Goal: Information Seeking & Learning: Learn about a topic

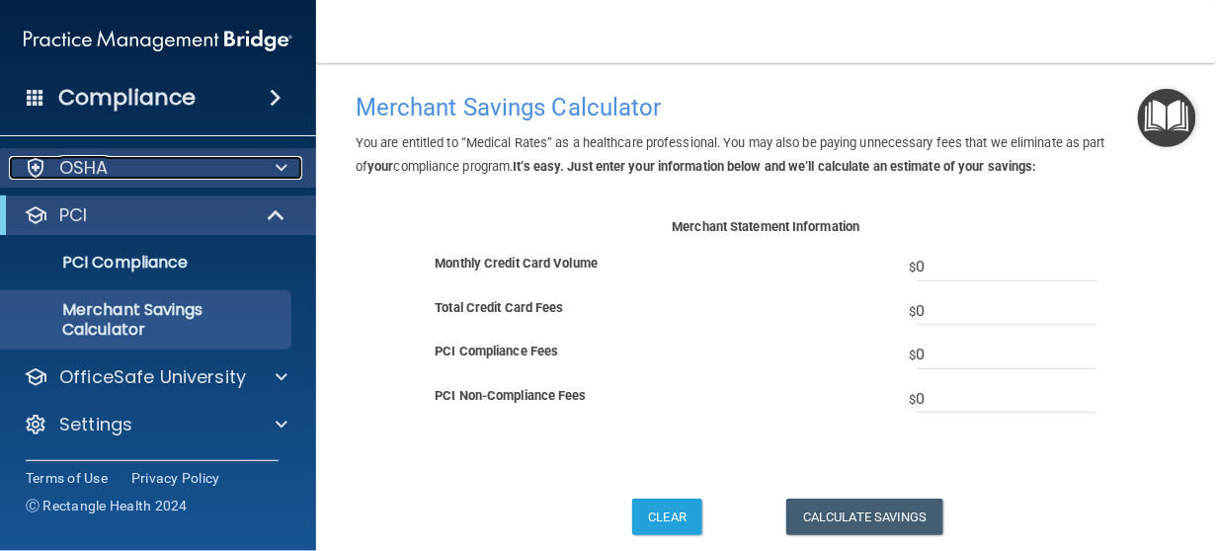
click at [118, 178] on div "OSHA" at bounding box center [131, 168] width 245 height 24
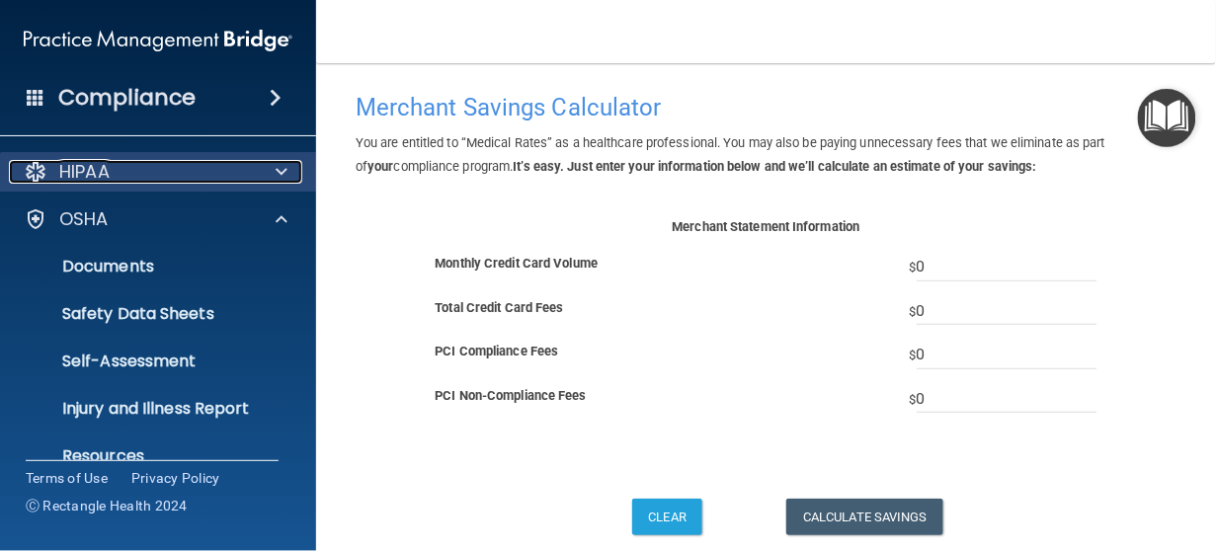
click at [95, 174] on p "HIPAA" at bounding box center [84, 172] width 50 height 24
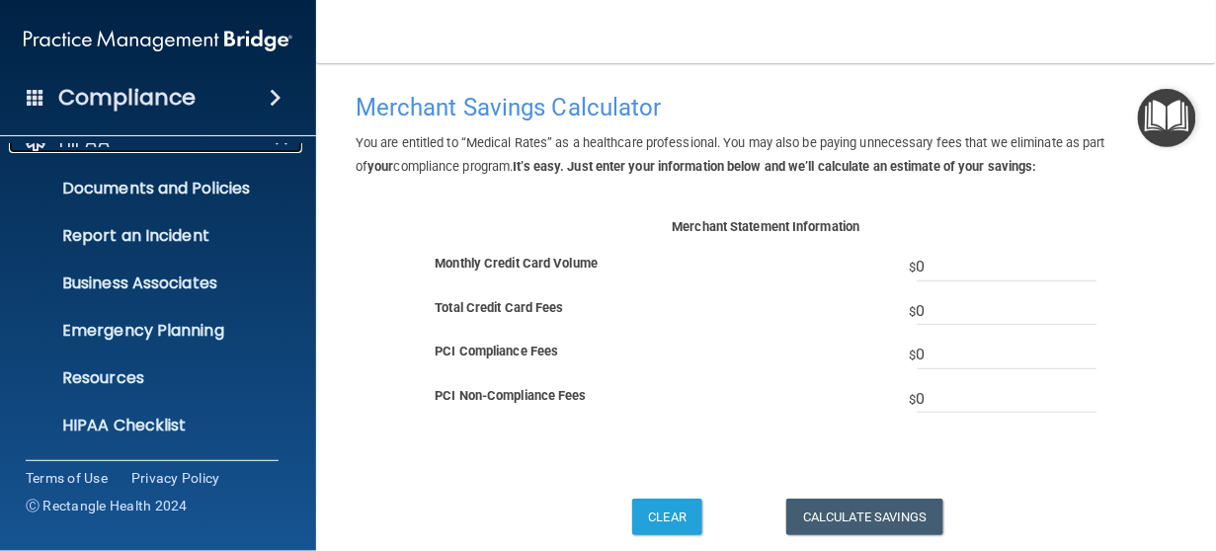
scroll to position [99, 0]
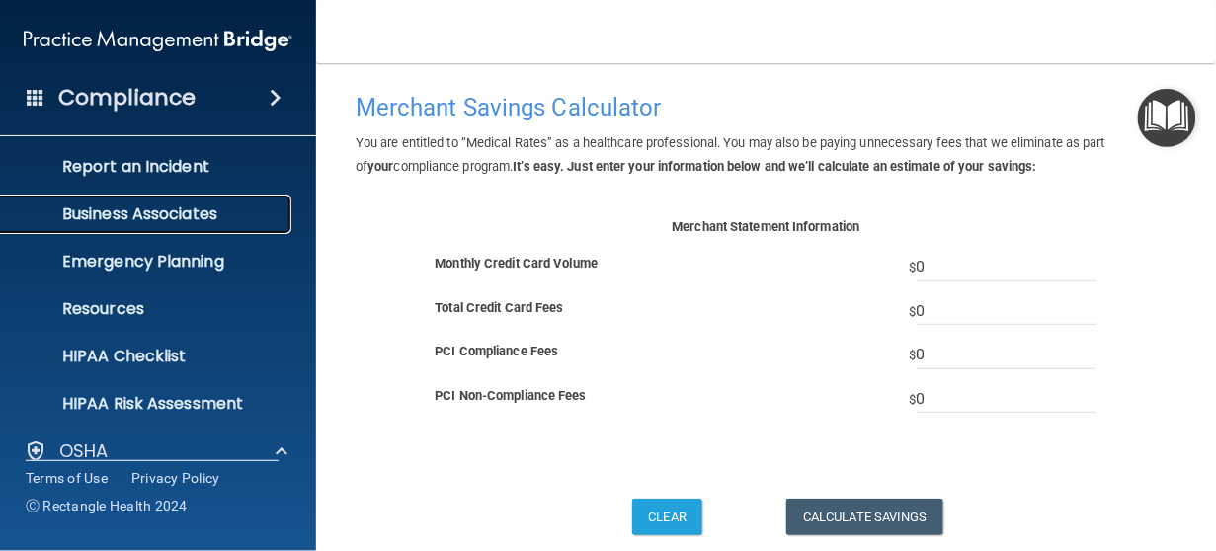
click at [170, 218] on p "Business Associates" at bounding box center [148, 215] width 270 height 20
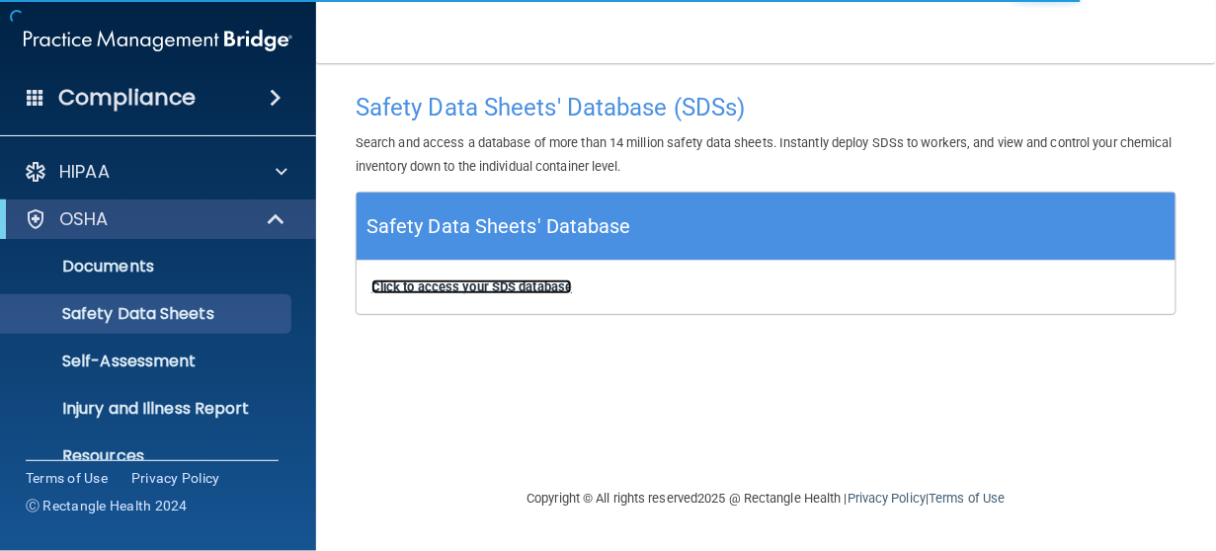
click at [515, 283] on b "Click to access your SDS database" at bounding box center [472, 287] width 201 height 15
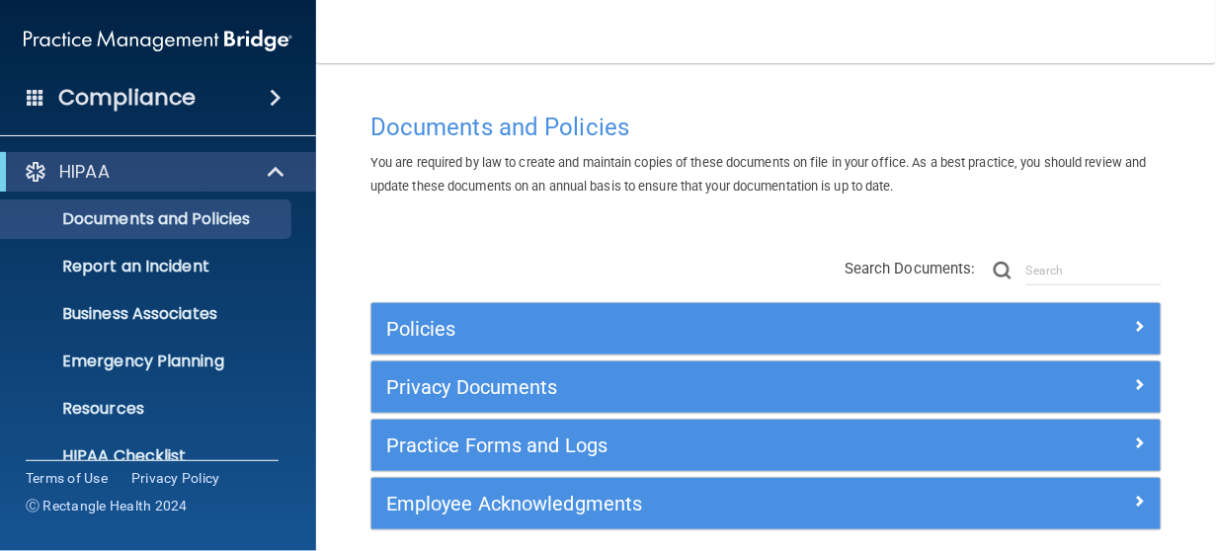
click at [781, 42] on nav "Toggle navigation Consuelo Mendez conim@georgewilsondds.com Manage My Enterpris…" at bounding box center [766, 31] width 900 height 63
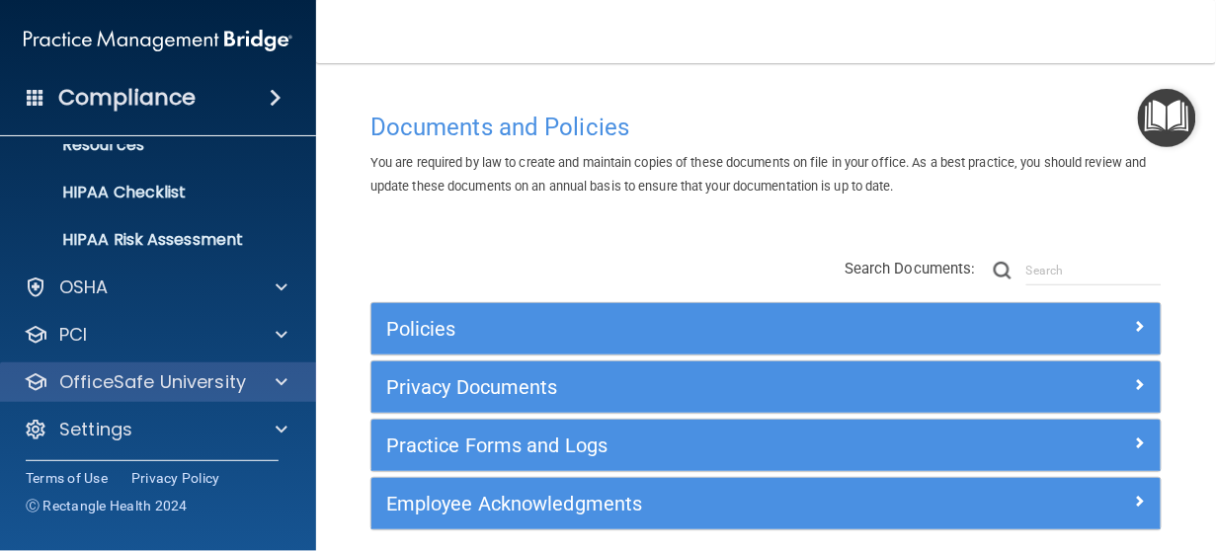
scroll to position [267, 0]
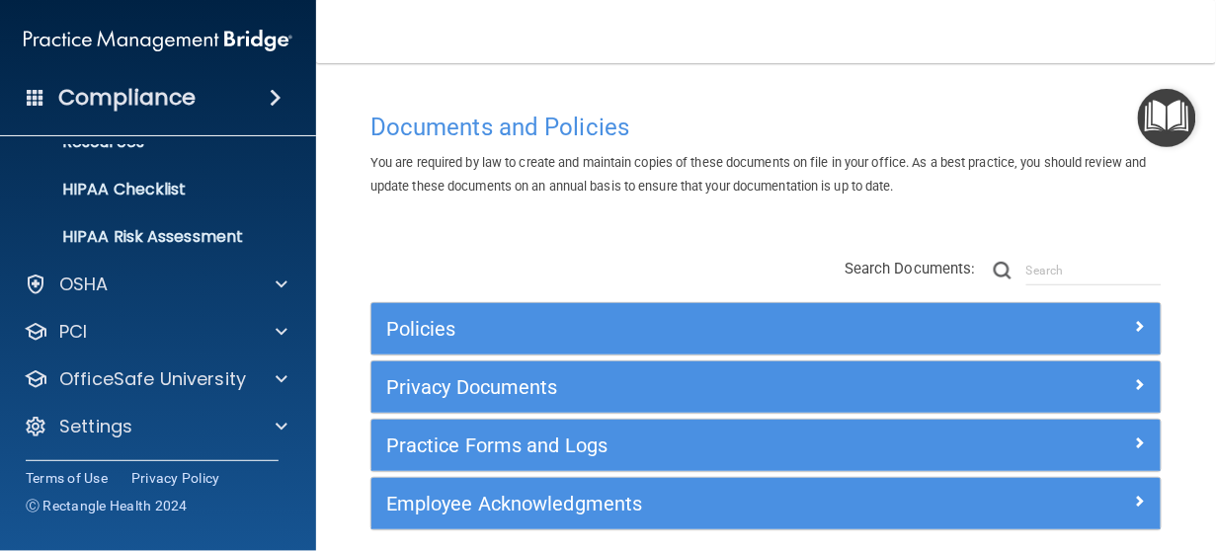
drag, startPoint x: 1176, startPoint y: 229, endPoint x: 1117, endPoint y: 246, distance: 61.6
click at [1171, 243] on main "Documents and Policies You are required by law to create and maintain copies of…" at bounding box center [766, 307] width 900 height 488
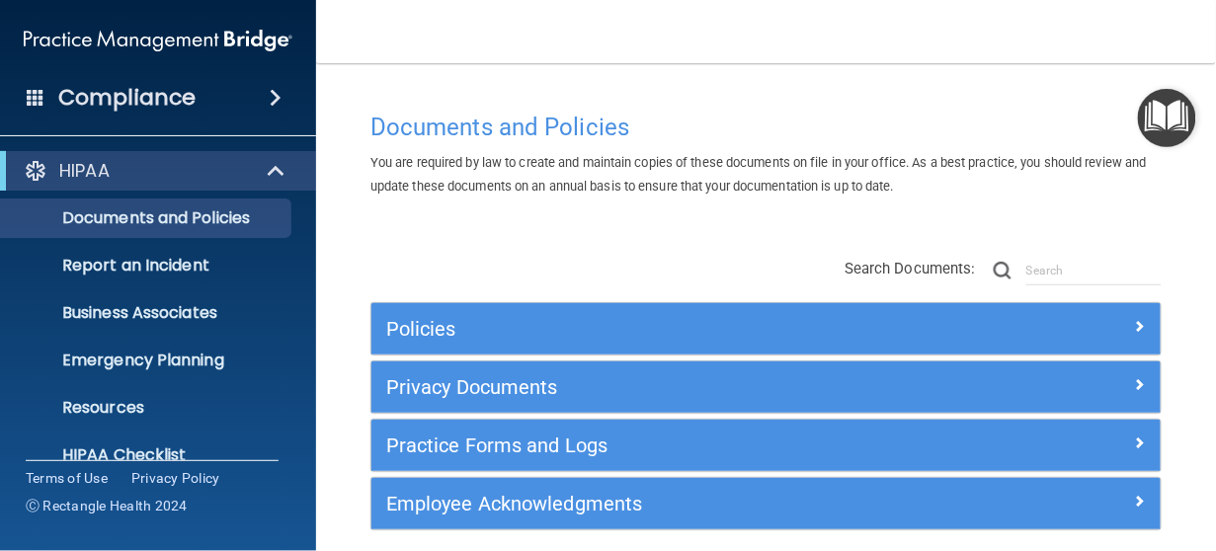
scroll to position [0, 0]
click at [763, 88] on div "Documents and Policies You are required by law to create and maintain copies of…" at bounding box center [766, 318] width 821 height 470
click at [144, 101] on h4 "Compliance" at bounding box center [126, 98] width 137 height 28
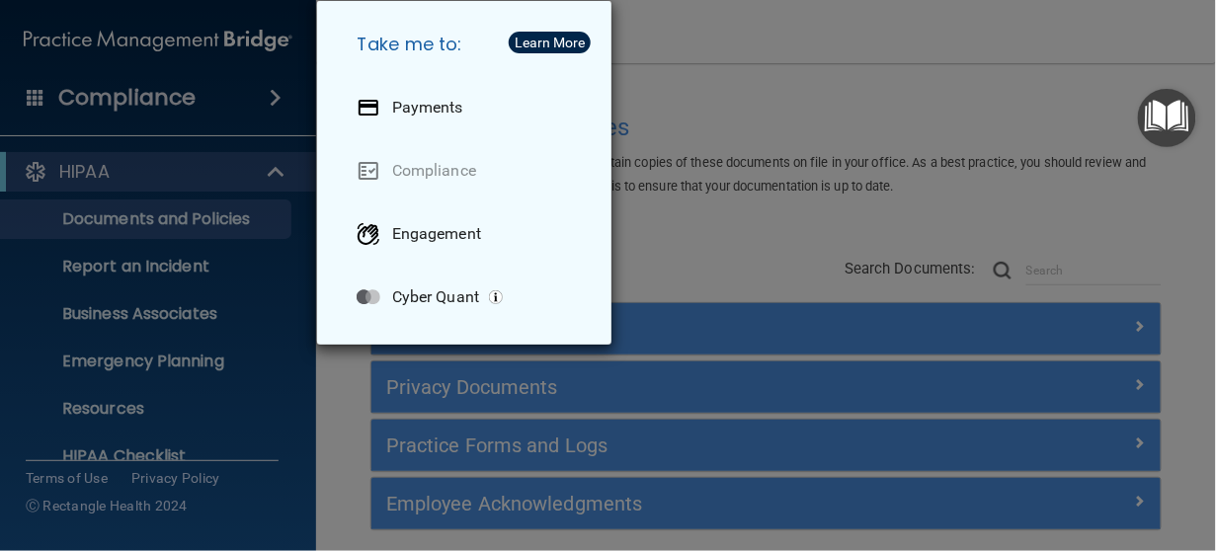
click at [771, 93] on div "Take me to: Payments Compliance Engagement Cyber Quant" at bounding box center [608, 275] width 1216 height 551
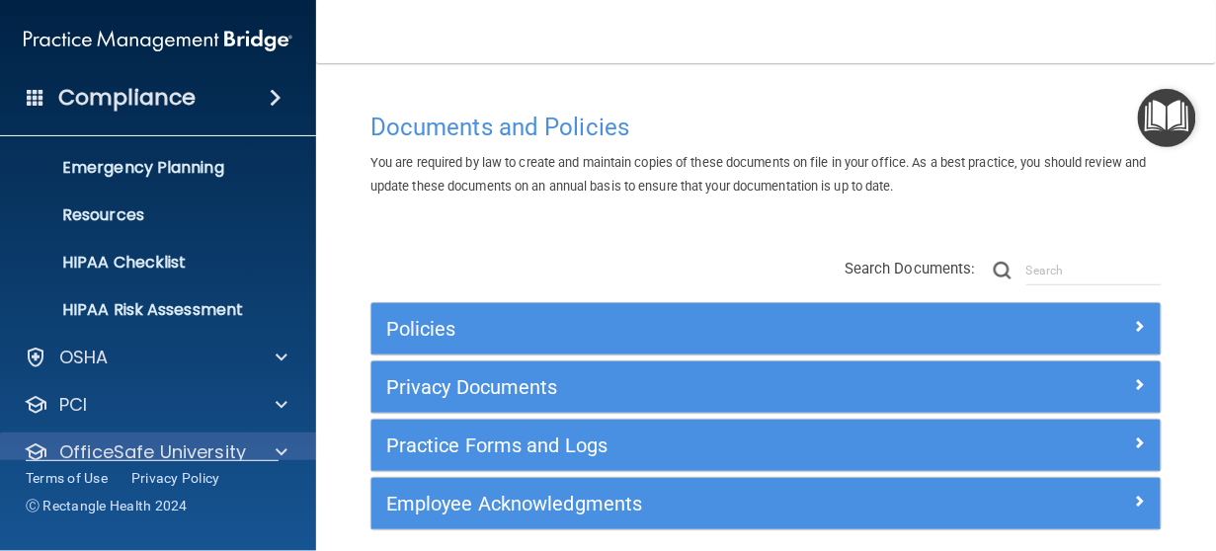
scroll to position [267, 0]
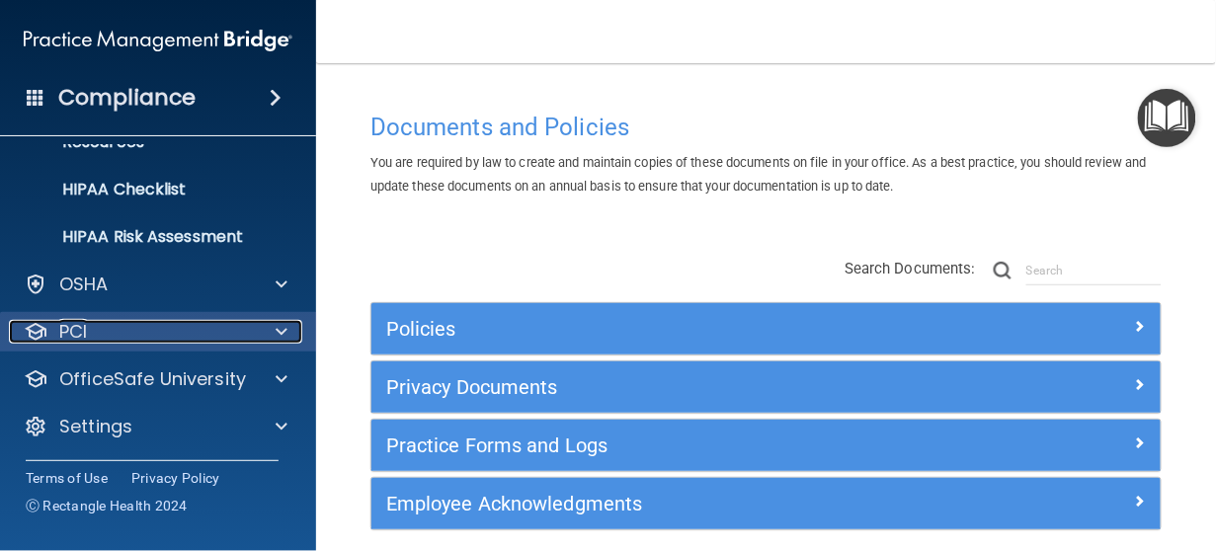
click at [172, 335] on div "PCI" at bounding box center [131, 332] width 245 height 24
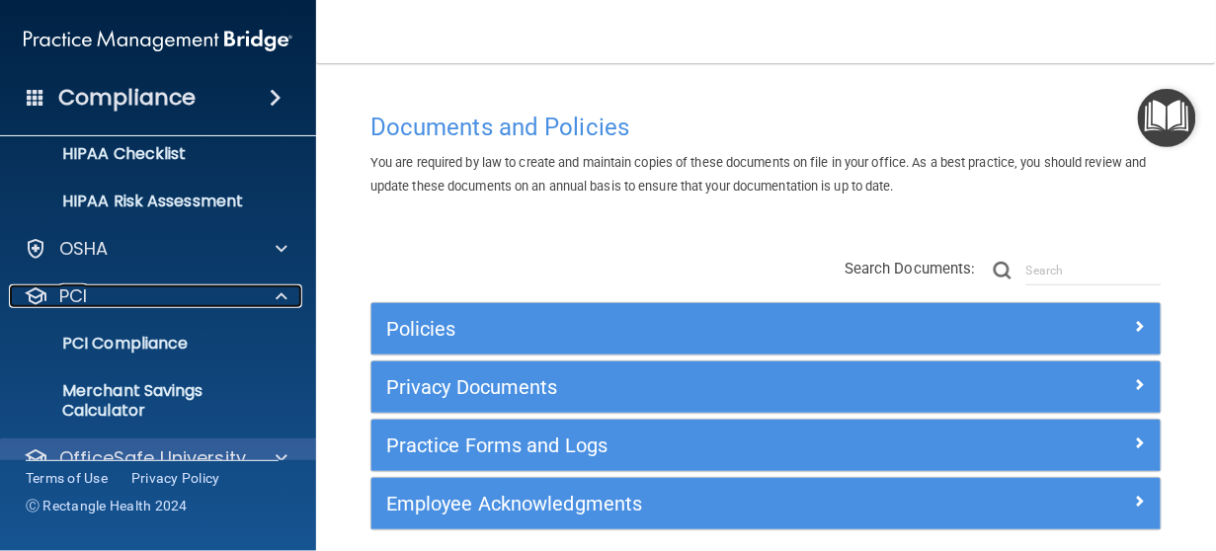
scroll to position [382, 0]
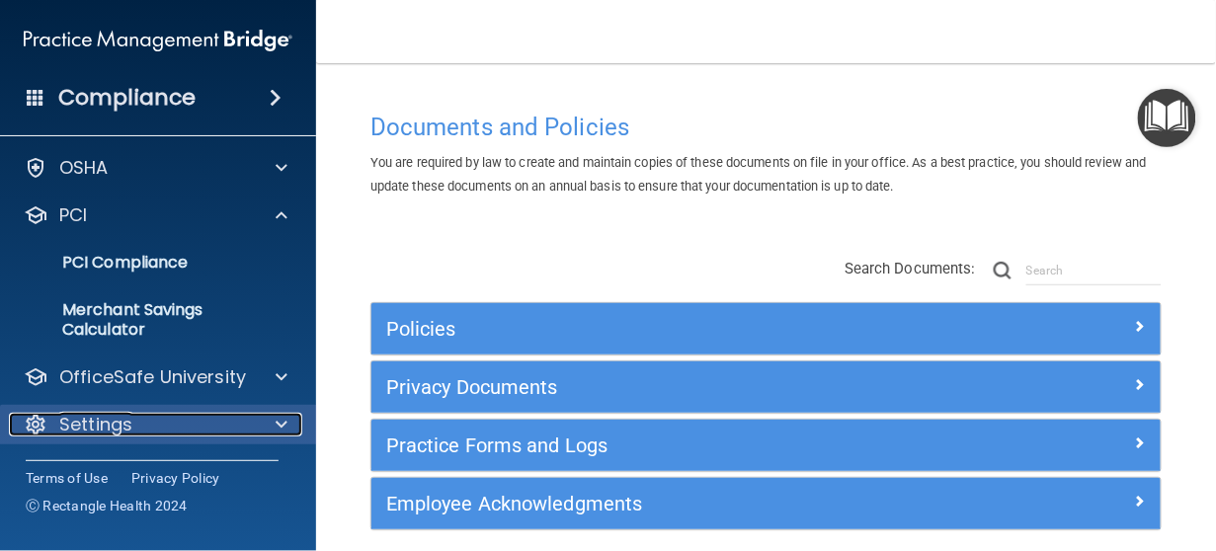
click at [186, 424] on div "Settings" at bounding box center [131, 425] width 245 height 24
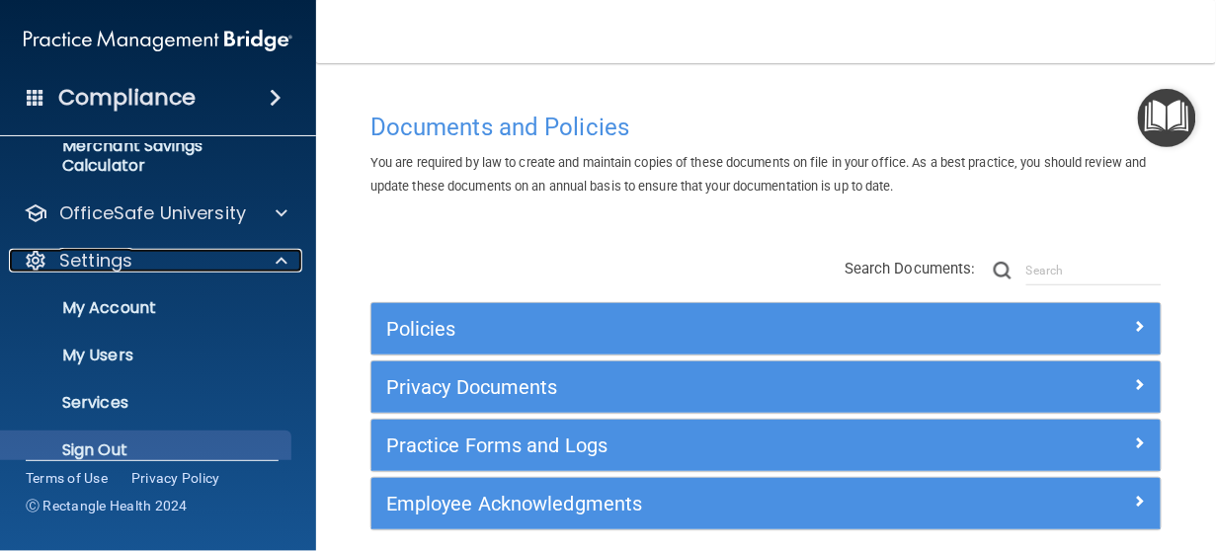
scroll to position [572, 0]
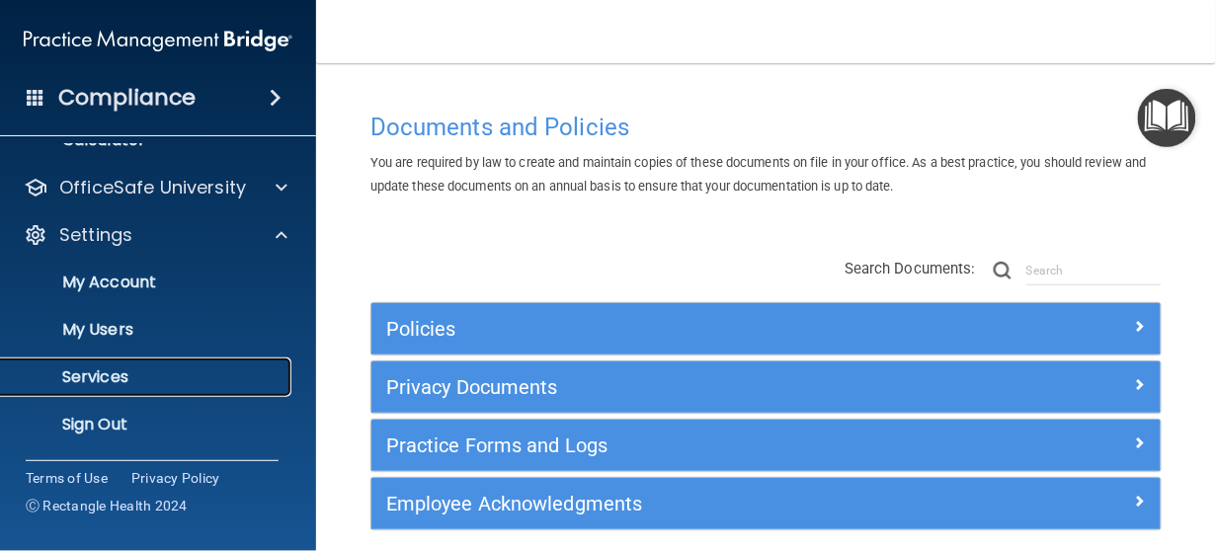
click at [131, 374] on p "Services" at bounding box center [148, 378] width 270 height 20
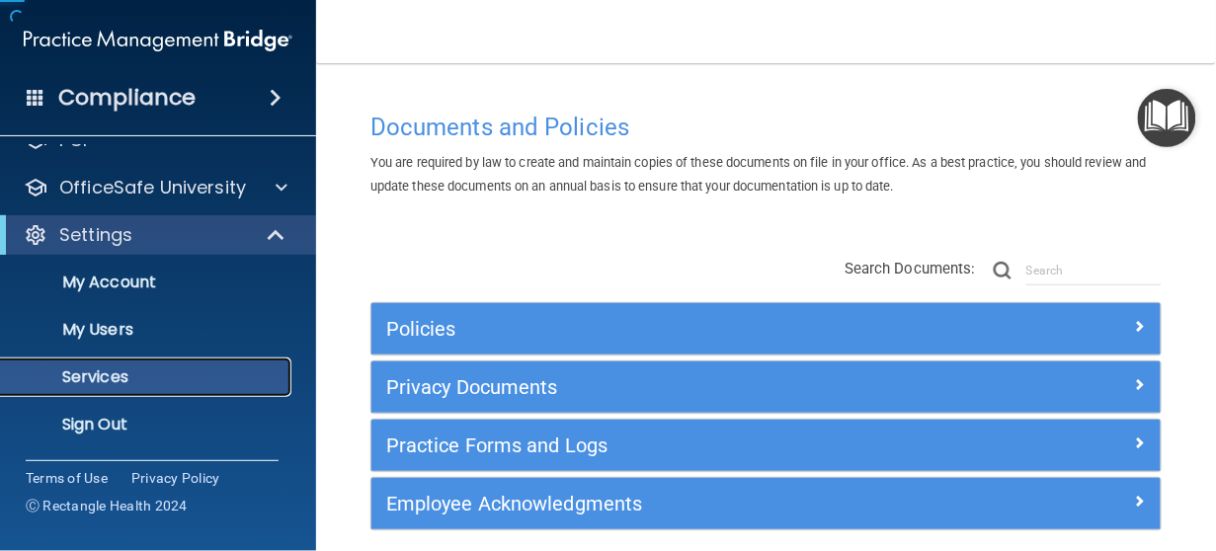
scroll to position [126, 0]
click at [146, 387] on link "Services" at bounding box center [135, 379] width 311 height 40
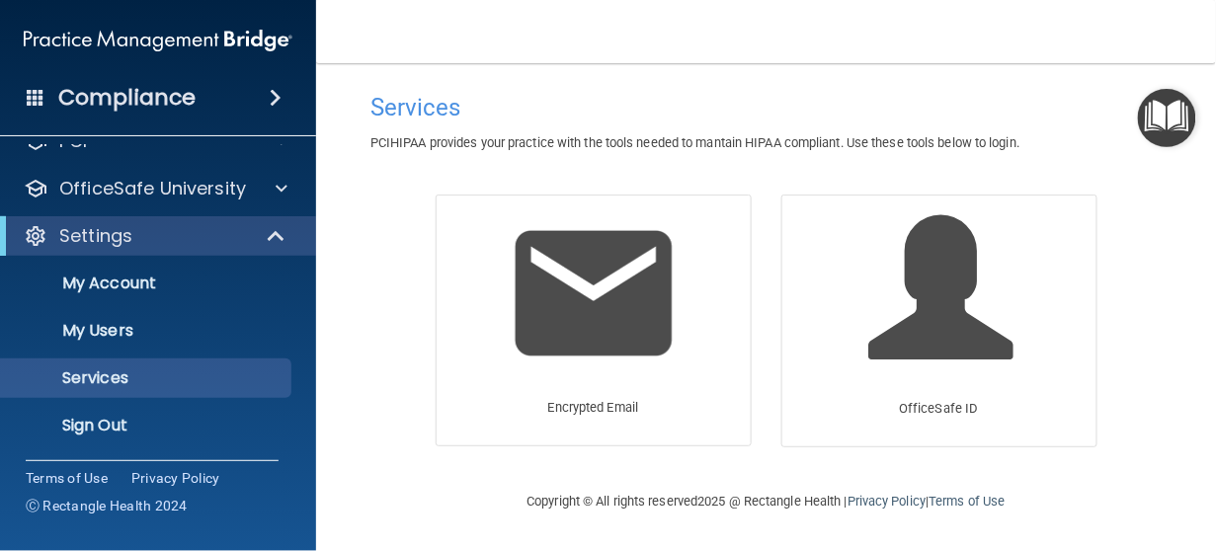
drag, startPoint x: 804, startPoint y: 53, endPoint x: 794, endPoint y: 100, distance: 47.7
click at [804, 55] on nav "Toggle navigation Consuelo Mendez conim@georgewilsondds.com Manage My Enterpris…" at bounding box center [766, 31] width 900 height 63
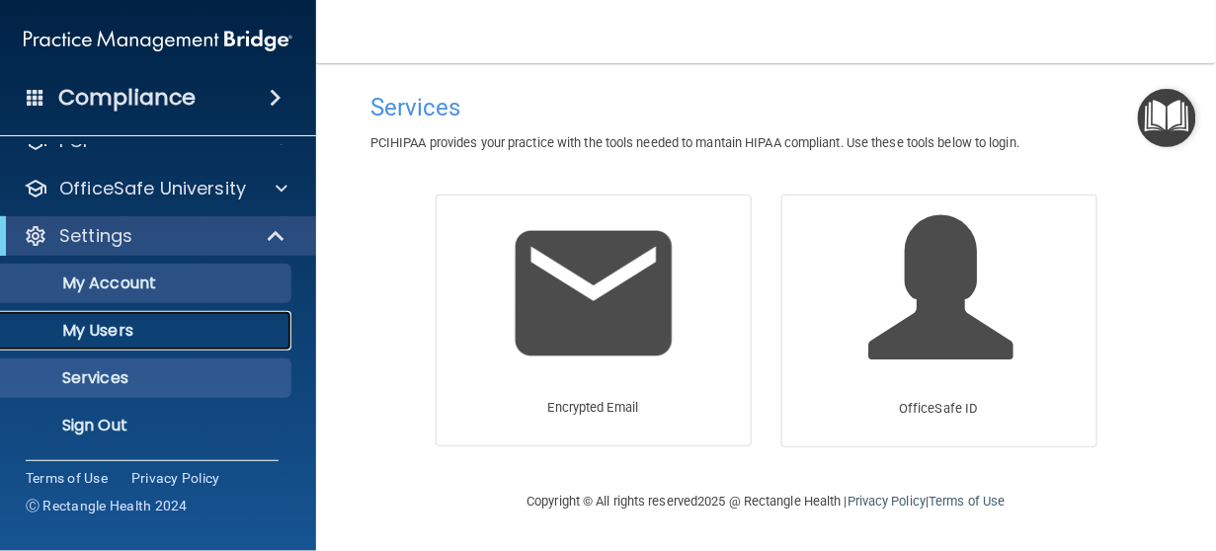
drag, startPoint x: 105, startPoint y: 333, endPoint x: 122, endPoint y: 288, distance: 48.5
click at [105, 331] on p "My Users" at bounding box center [148, 331] width 270 height 20
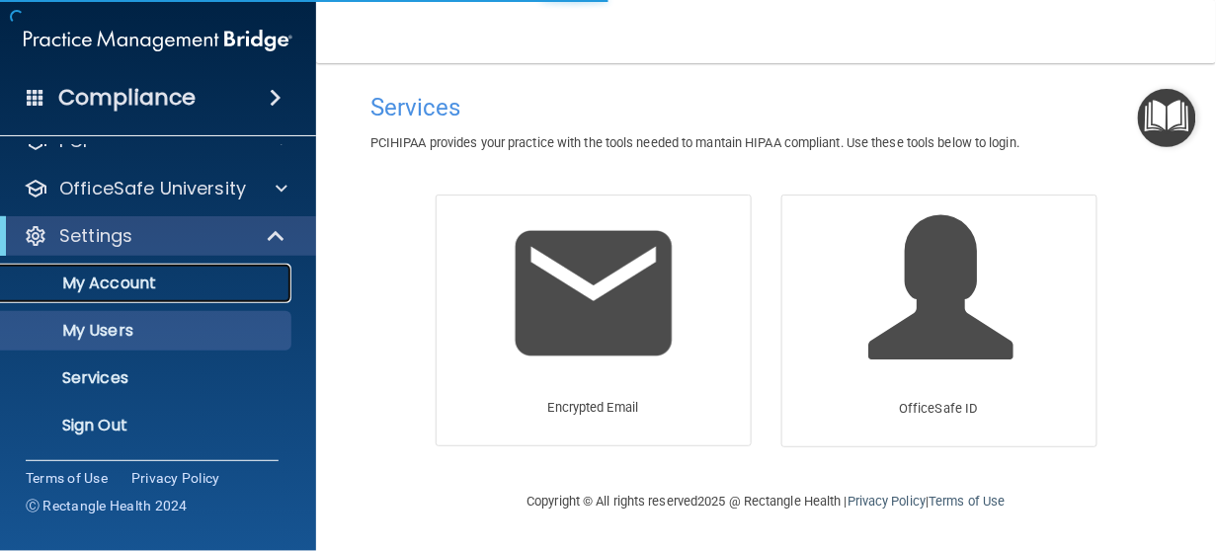
click at [132, 271] on link "My Account" at bounding box center [135, 284] width 311 height 40
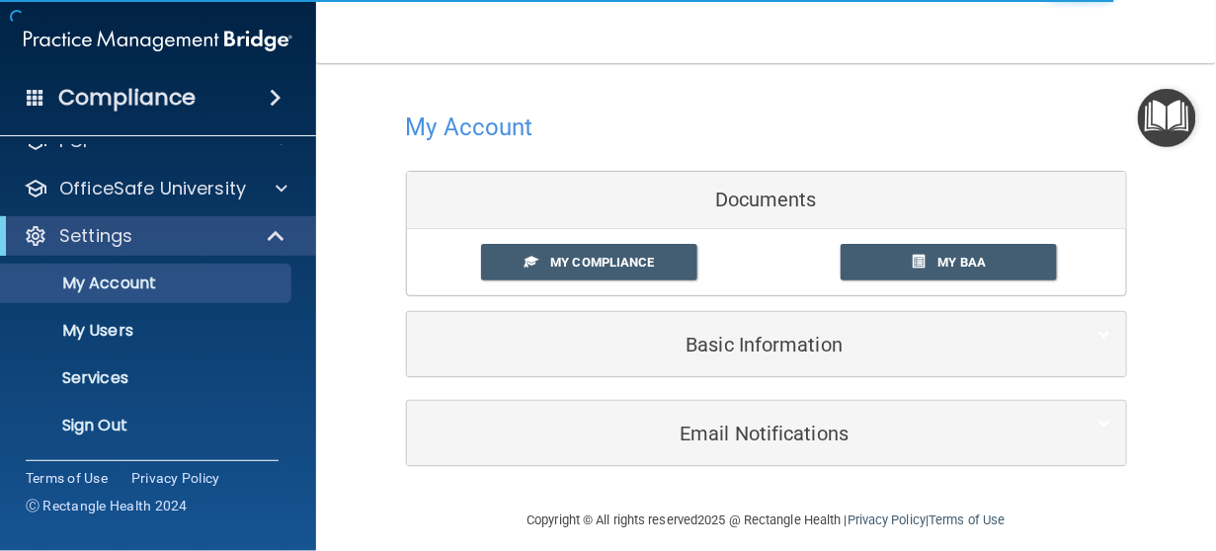
click at [170, 102] on h4 "Compliance" at bounding box center [126, 98] width 137 height 28
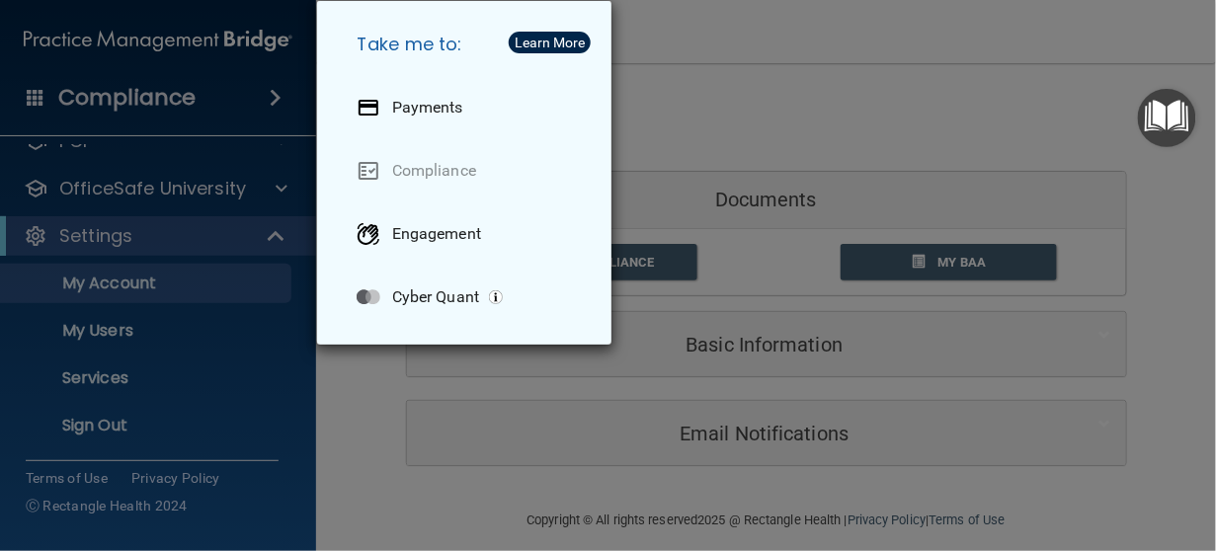
click at [959, 110] on div "Take me to: Payments Compliance Engagement Cyber Quant" at bounding box center [608, 275] width 1216 height 551
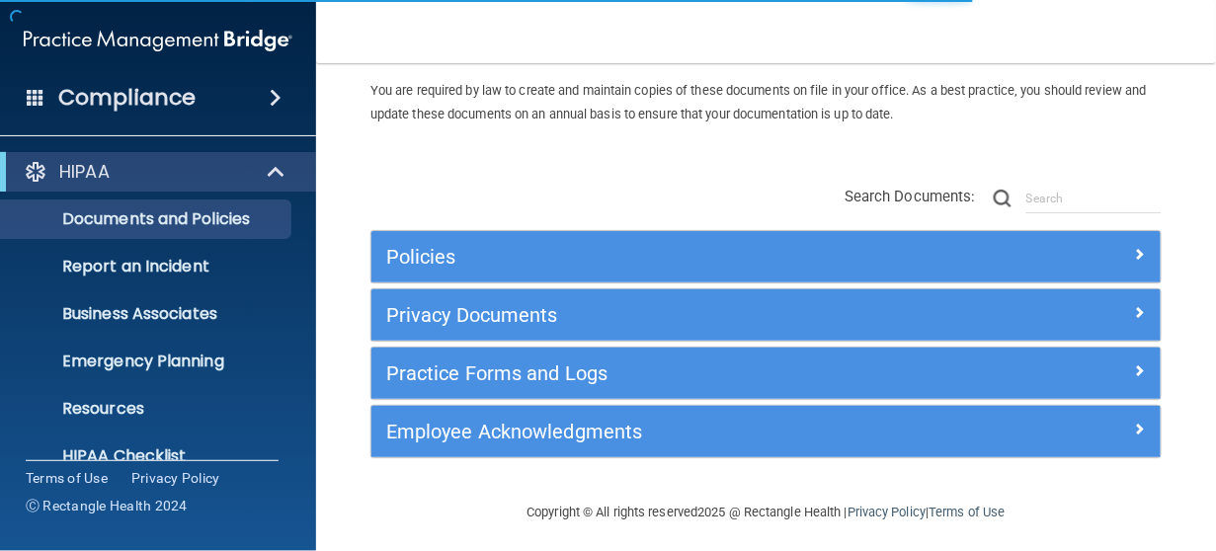
scroll to position [78, 0]
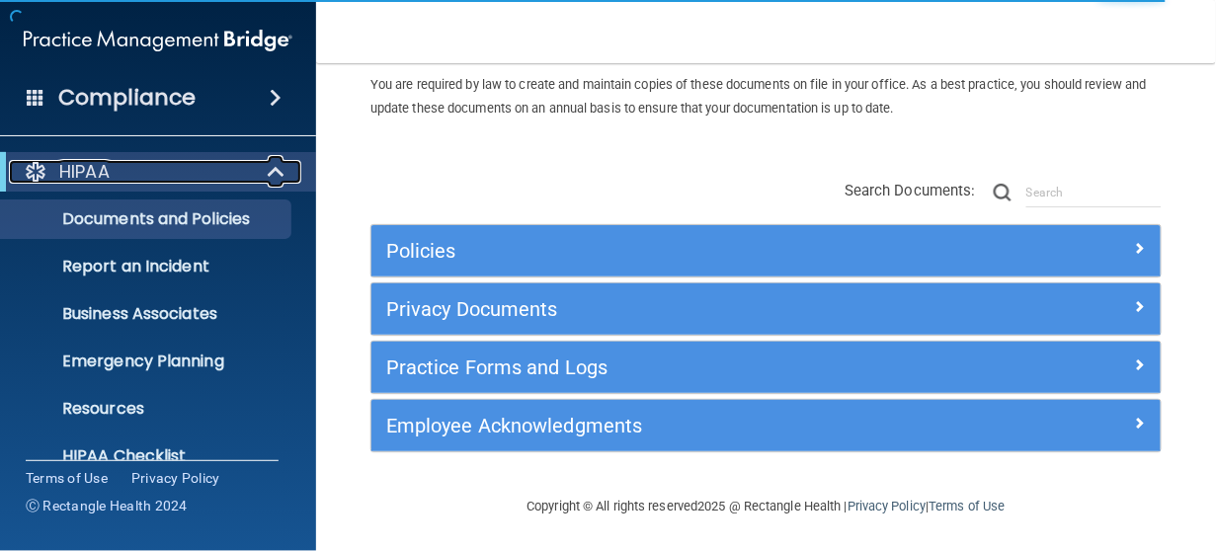
click at [28, 175] on div at bounding box center [36, 172] width 24 height 24
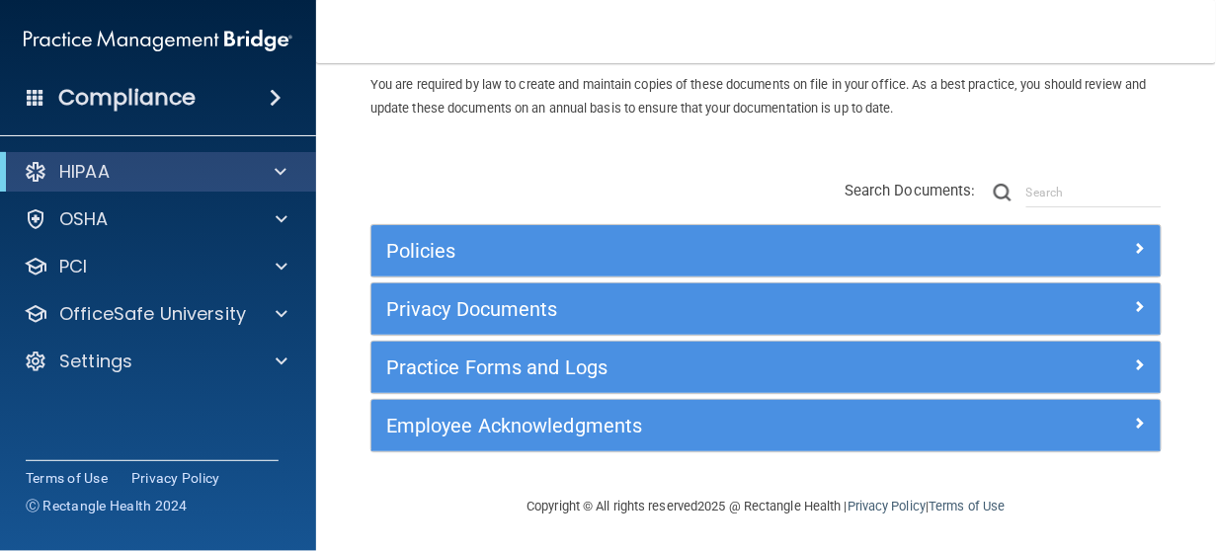
click at [53, 184] on div "HIPAA" at bounding box center [158, 172] width 316 height 40
click at [58, 181] on div "HIPAA" at bounding box center [131, 172] width 244 height 24
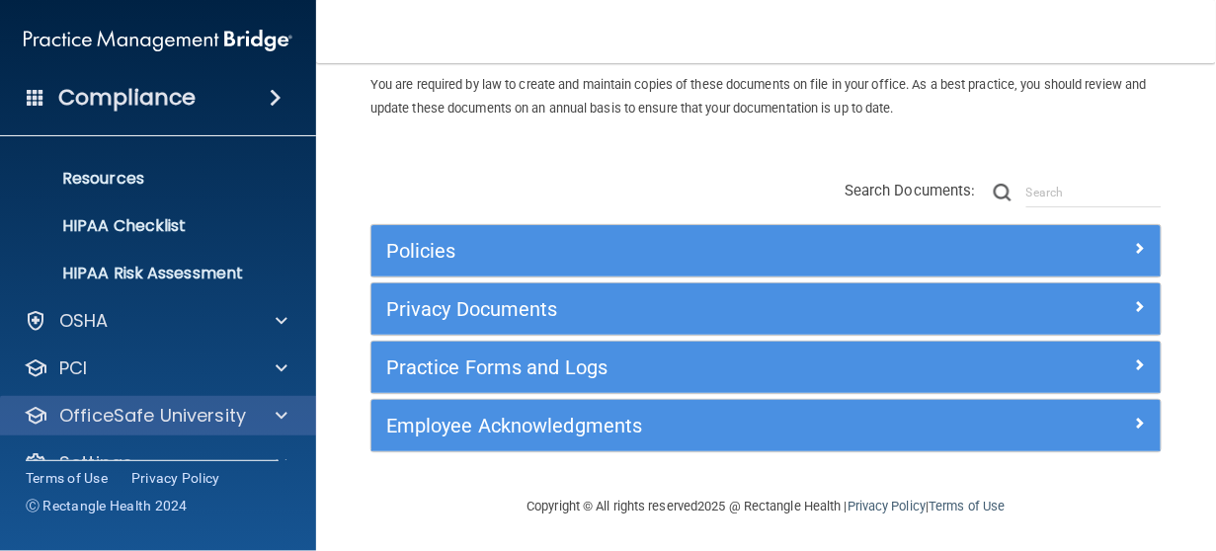
scroll to position [267, 0]
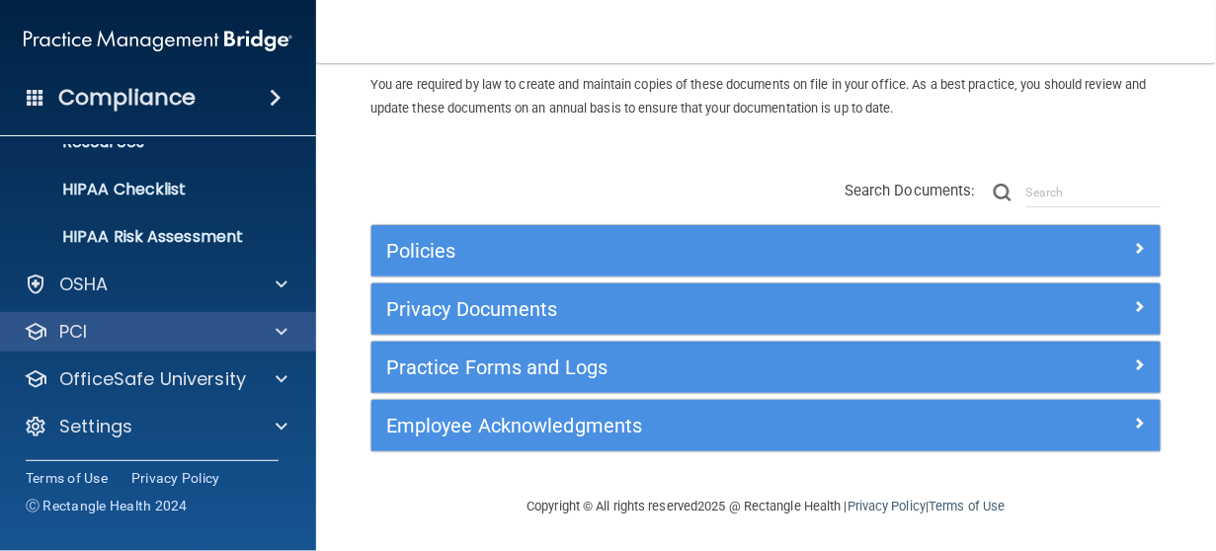
click at [223, 345] on div "PCI" at bounding box center [158, 332] width 317 height 40
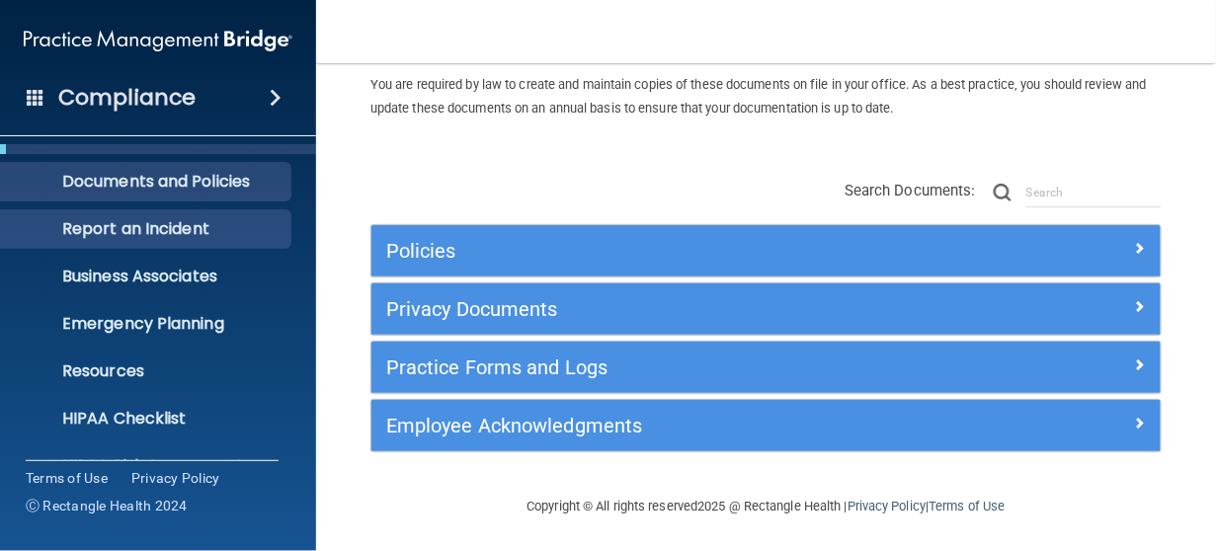
scroll to position [0, 0]
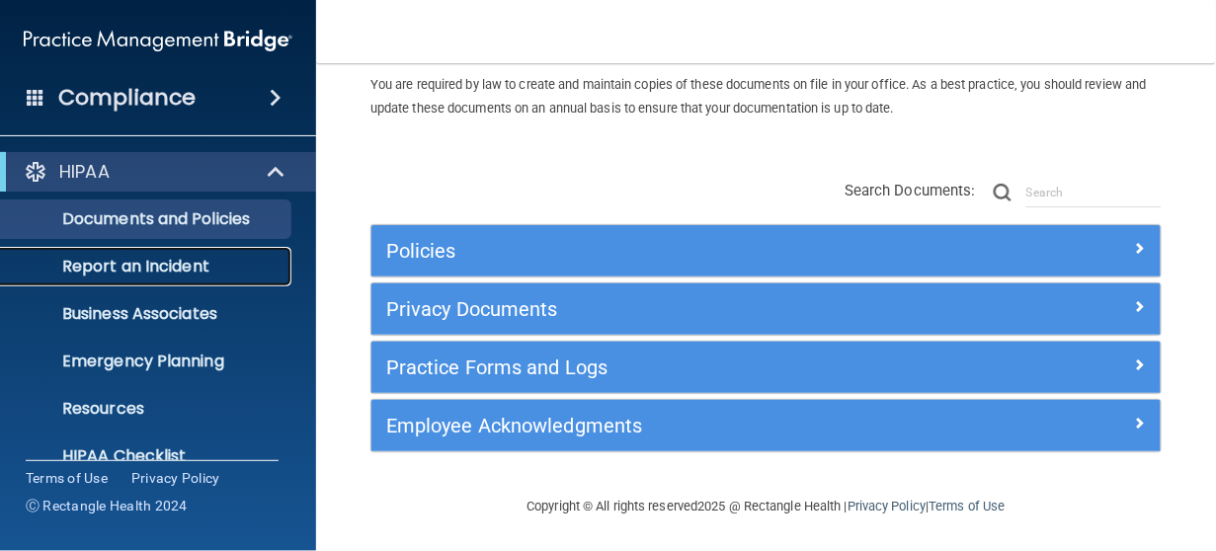
click at [170, 261] on p "Report an Incident" at bounding box center [148, 267] width 270 height 20
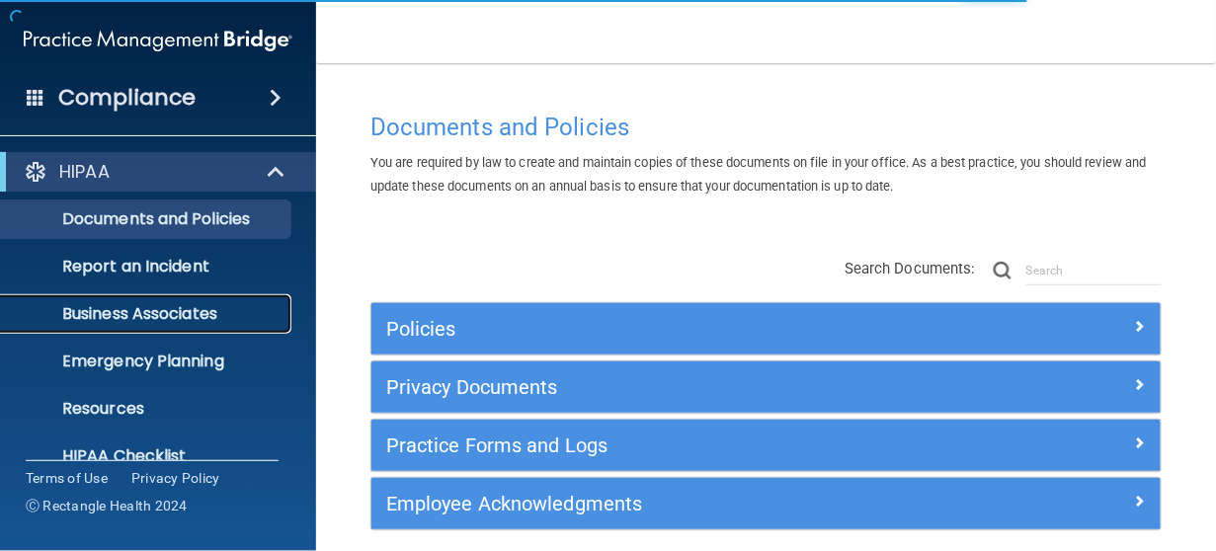
click at [134, 322] on p "Business Associates" at bounding box center [148, 314] width 270 height 20
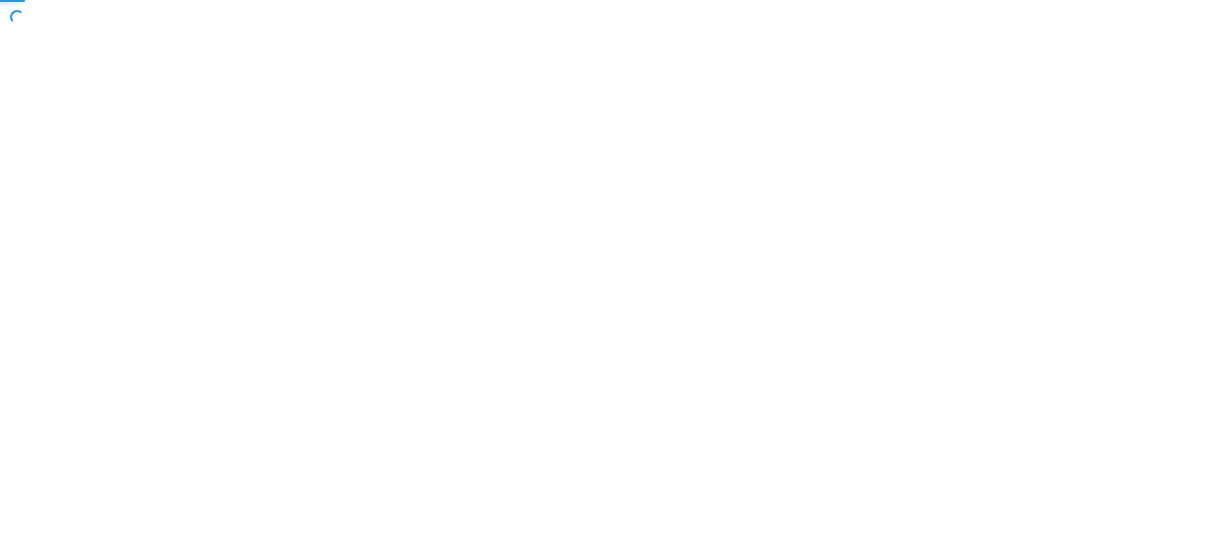
click at [124, 391] on body "Toggle navigation Manage My Enterprise Manage My Location Copyright © All right…" at bounding box center [608, 275] width 1216 height 551
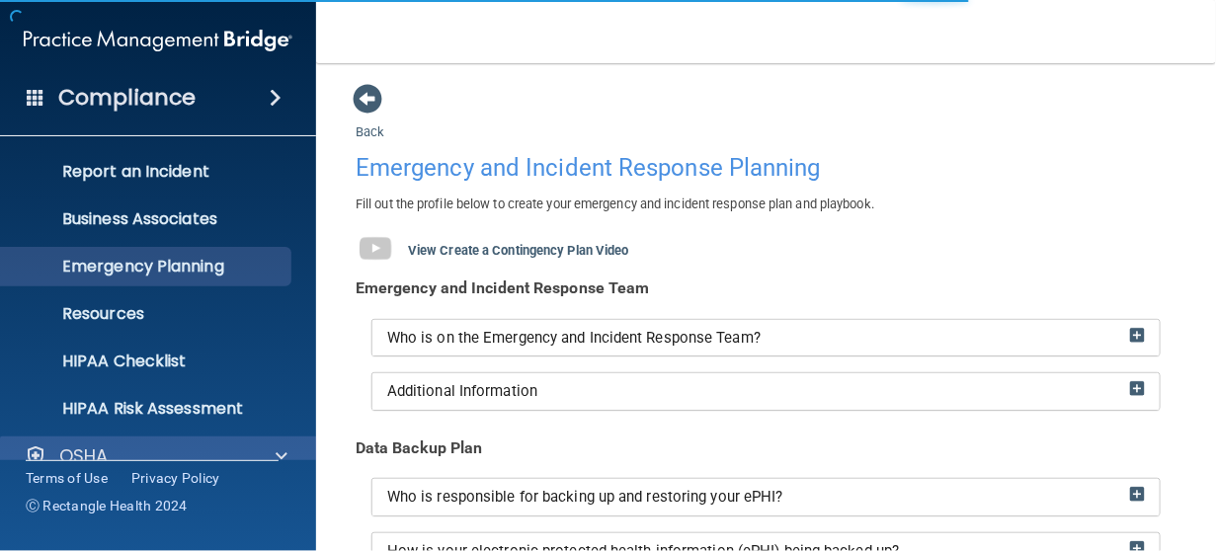
scroll to position [164, 0]
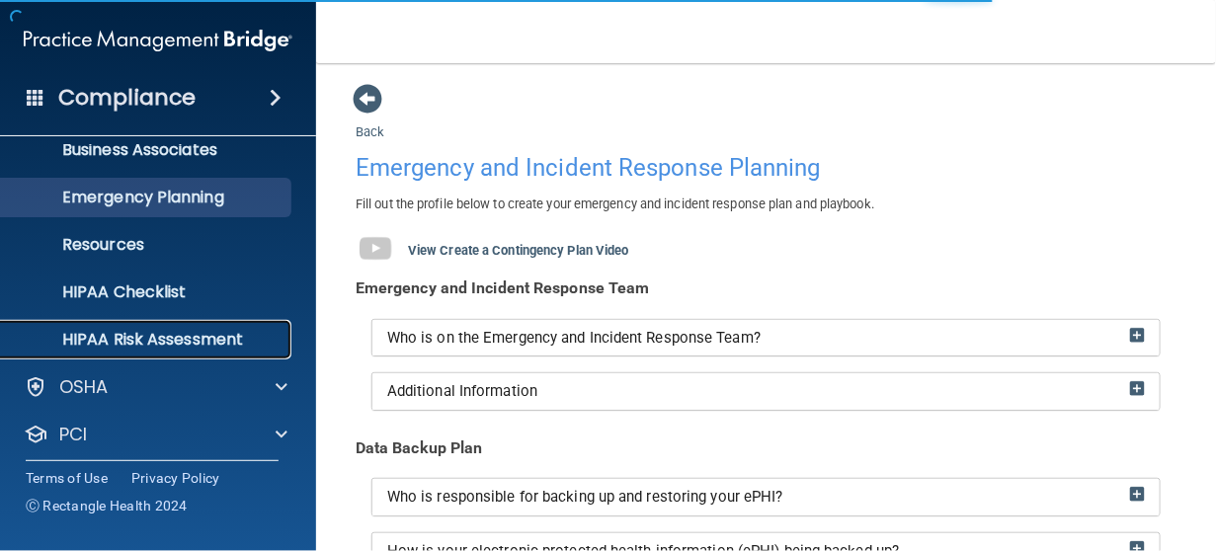
click at [144, 347] on p "HIPAA Risk Assessment" at bounding box center [148, 340] width 270 height 20
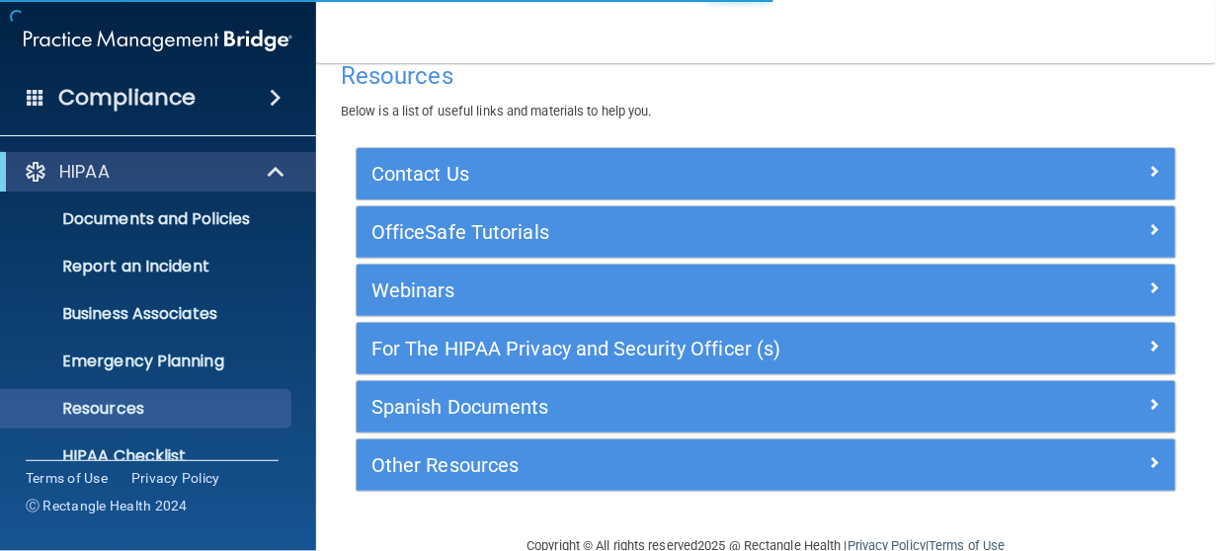
scroll to position [69, 0]
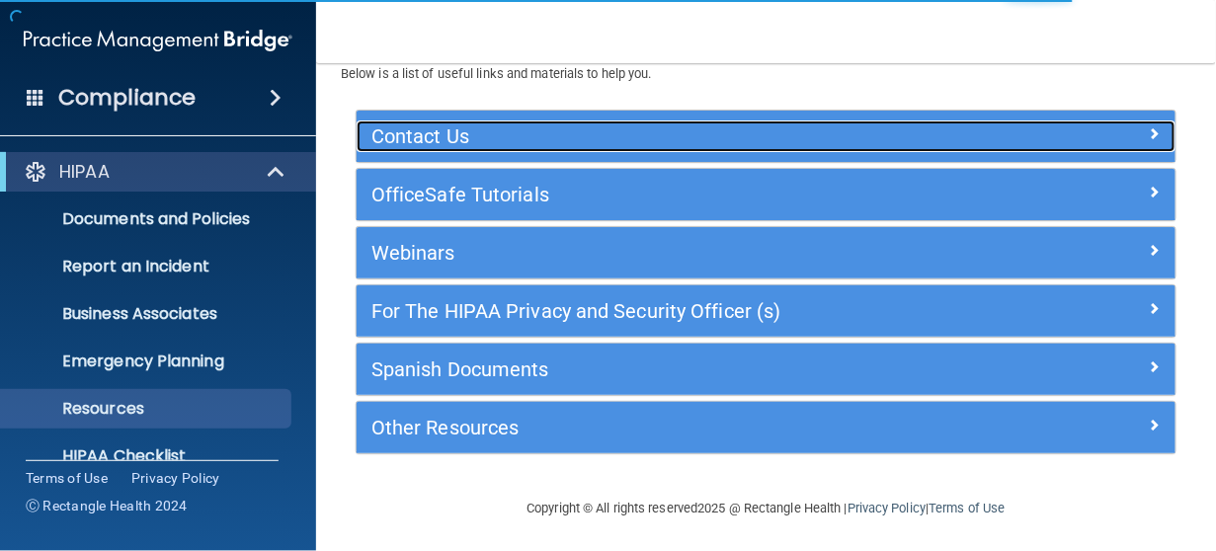
click at [508, 126] on h5 "Contact Us" at bounding box center [664, 137] width 585 height 22
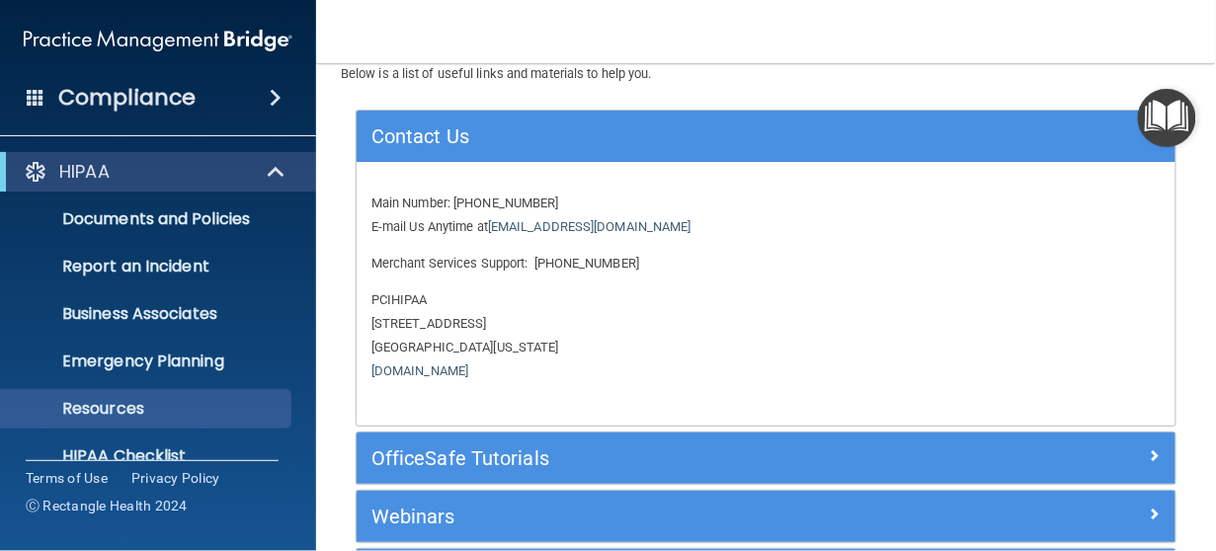
click at [1000, 292] on p "PCIHIPAA [STREET_ADDRESS][US_STATE] [DOMAIN_NAME]" at bounding box center [767, 336] width 790 height 95
click at [905, 201] on p "Main Number: [PHONE_NUMBER] E-mail Us Anytime at [EMAIL_ADDRESS][DOMAIN_NAME]" at bounding box center [767, 215] width 790 height 47
click at [462, 373] on link "[DOMAIN_NAME]" at bounding box center [420, 371] width 97 height 15
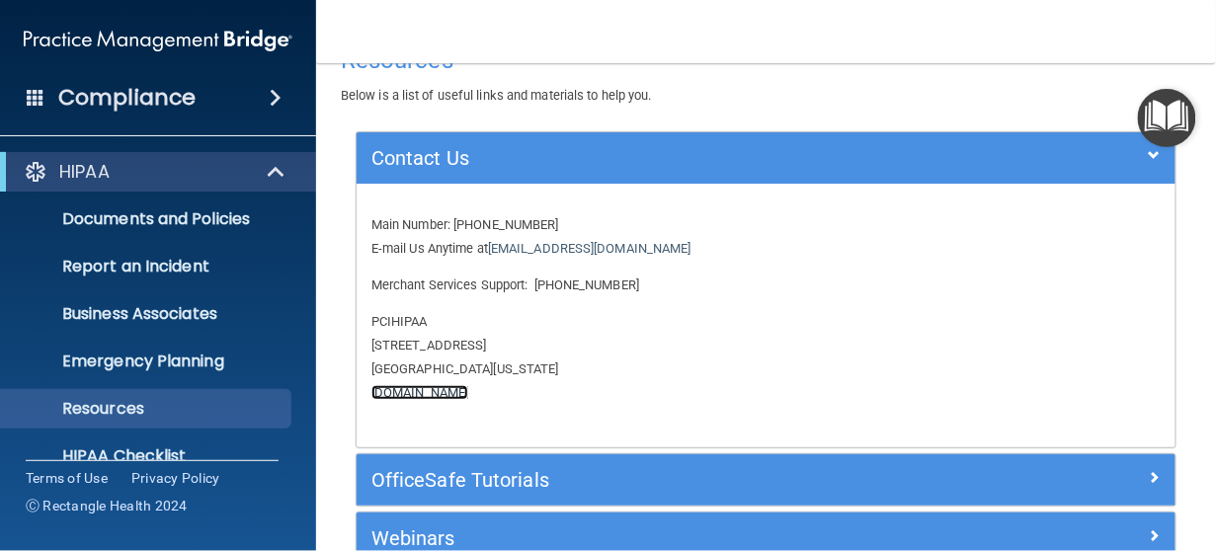
scroll to position [0, 0]
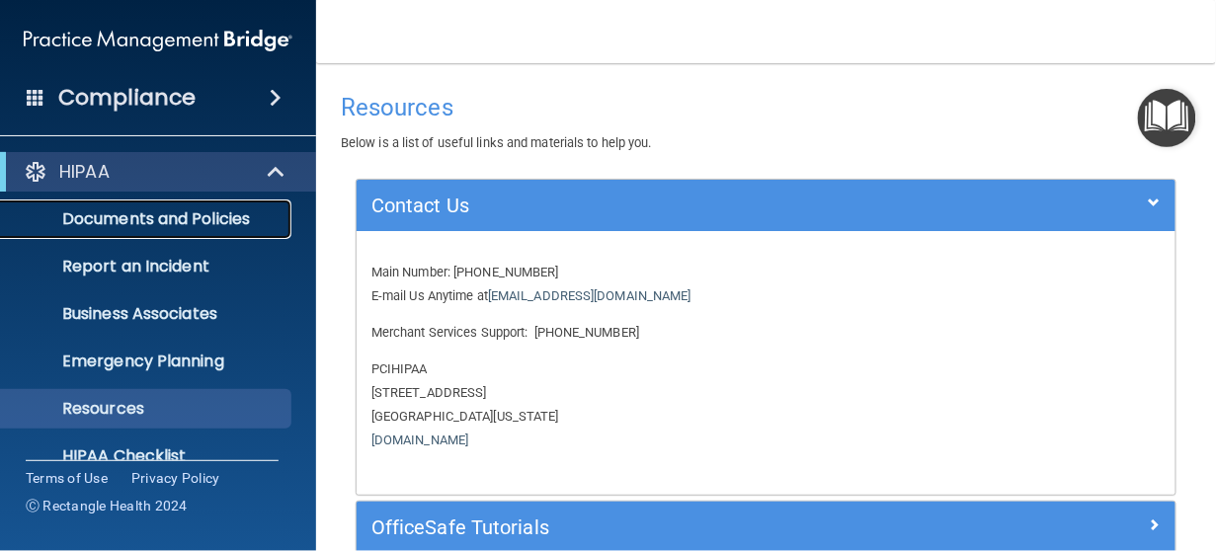
drag, startPoint x: 120, startPoint y: 212, endPoint x: 142, endPoint y: 218, distance: 23.5
click at [119, 213] on p "Documents and Policies" at bounding box center [148, 219] width 270 height 20
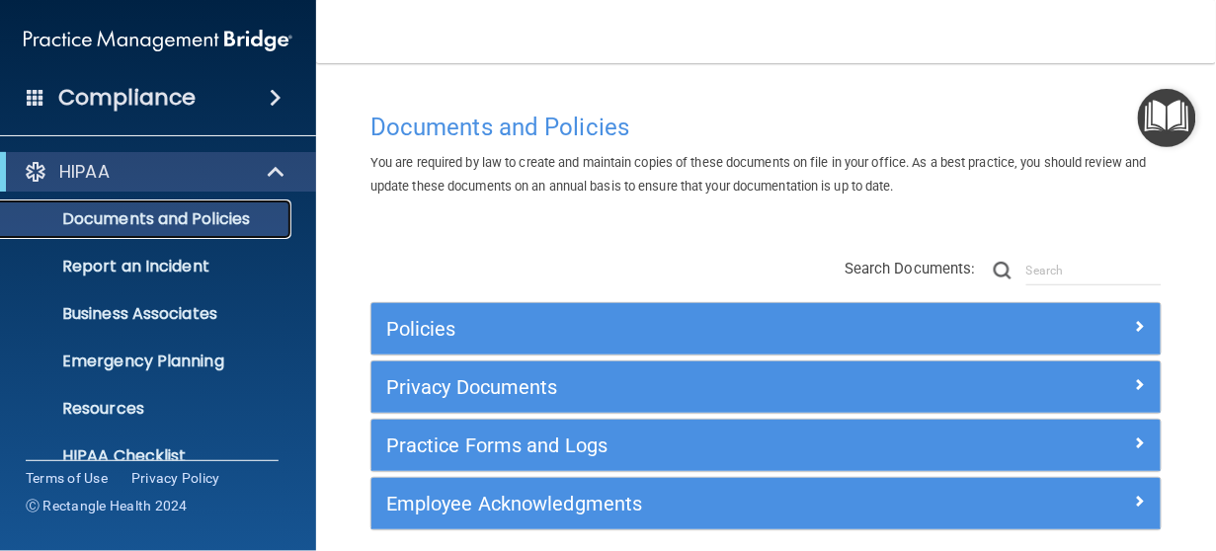
click at [199, 218] on p "Documents and Policies" at bounding box center [148, 219] width 270 height 20
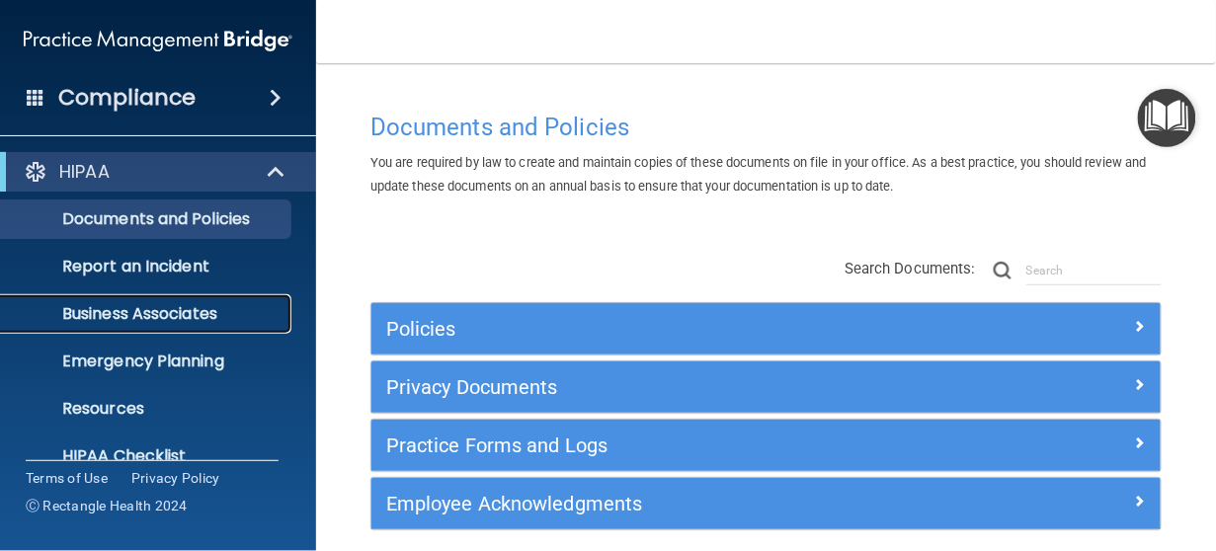
click at [113, 317] on p "Business Associates" at bounding box center [148, 314] width 270 height 20
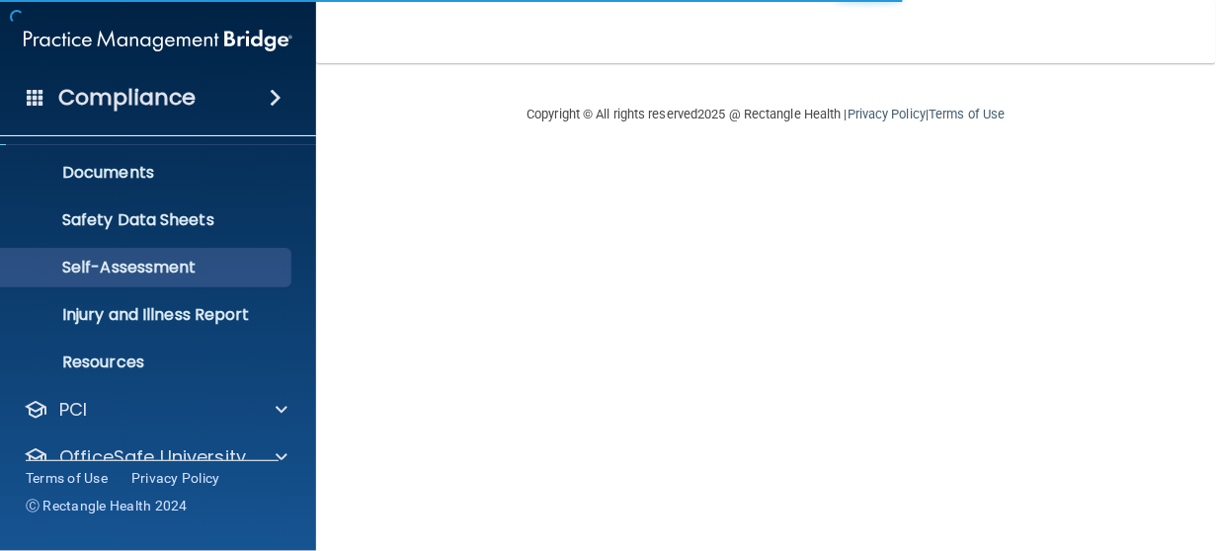
scroll to position [131, 0]
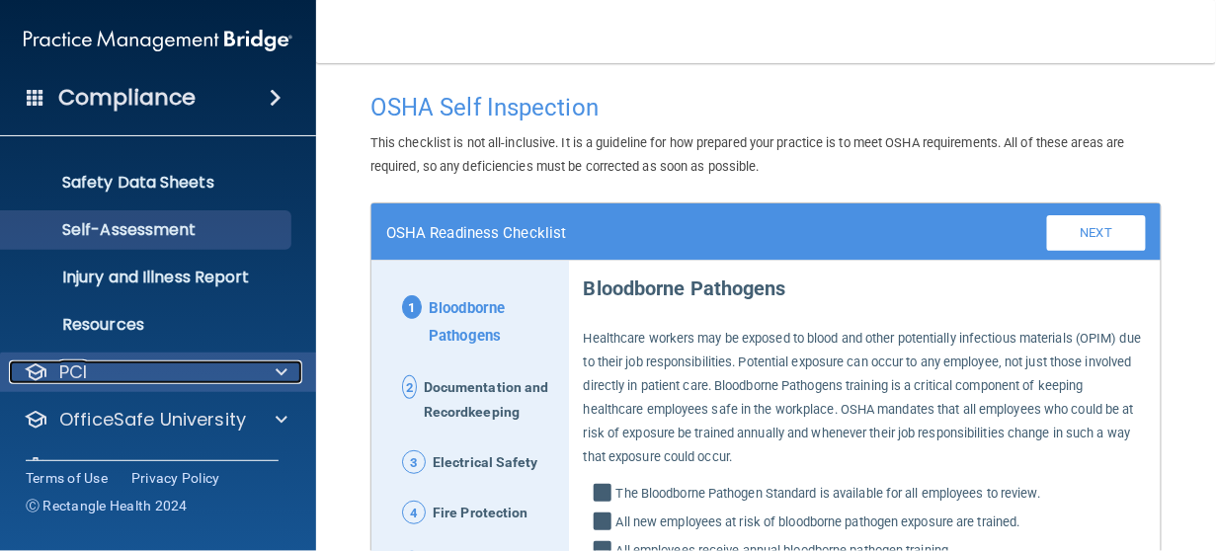
click at [283, 373] on span at bounding box center [282, 373] width 12 height 24
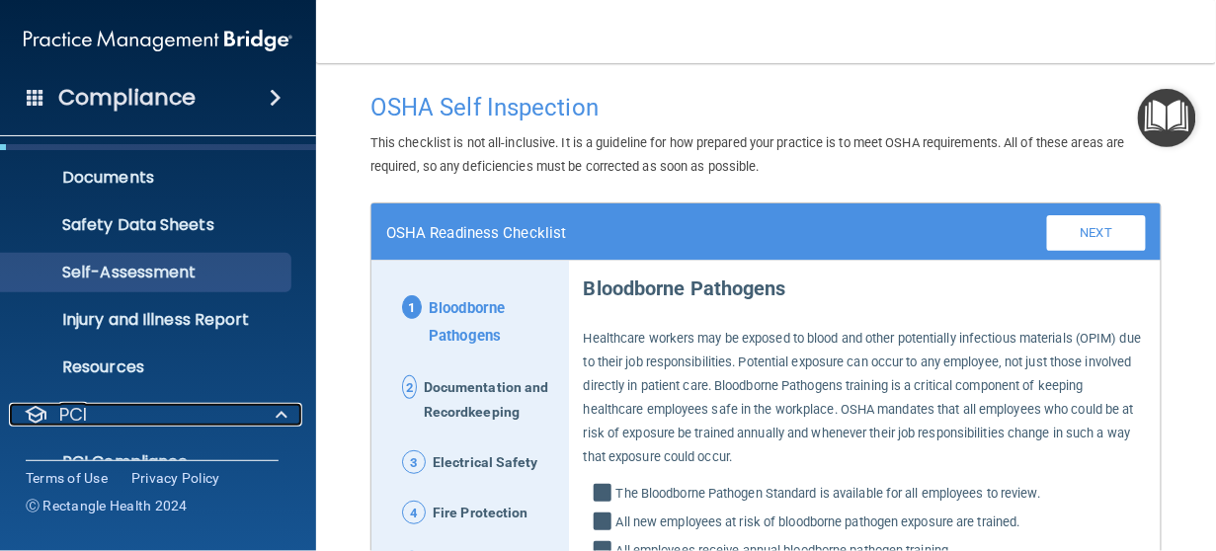
scroll to position [0, 0]
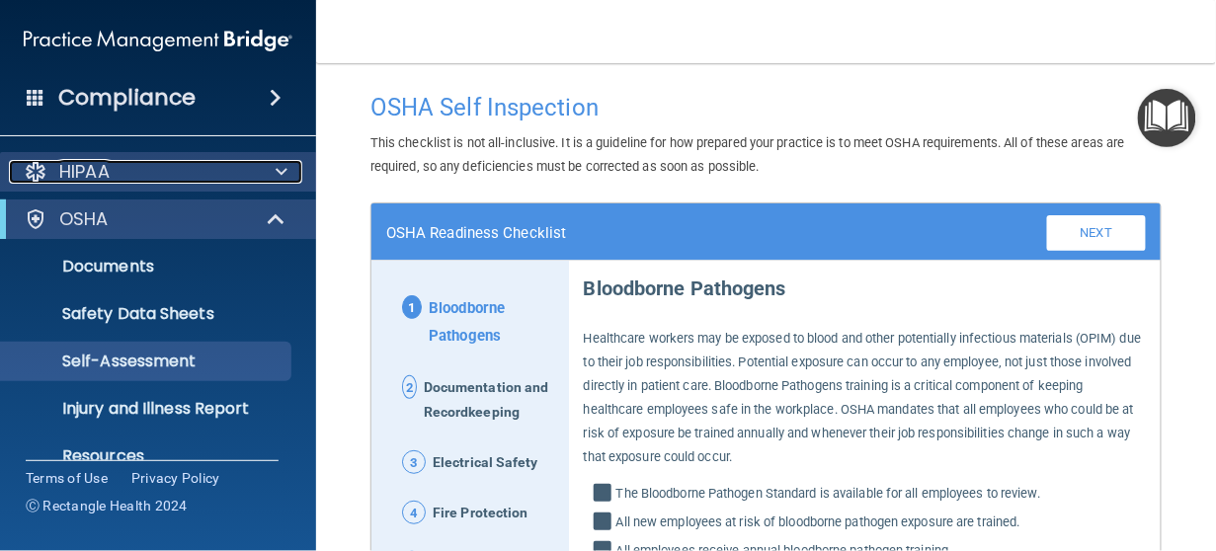
click at [282, 172] on span at bounding box center [282, 172] width 12 height 24
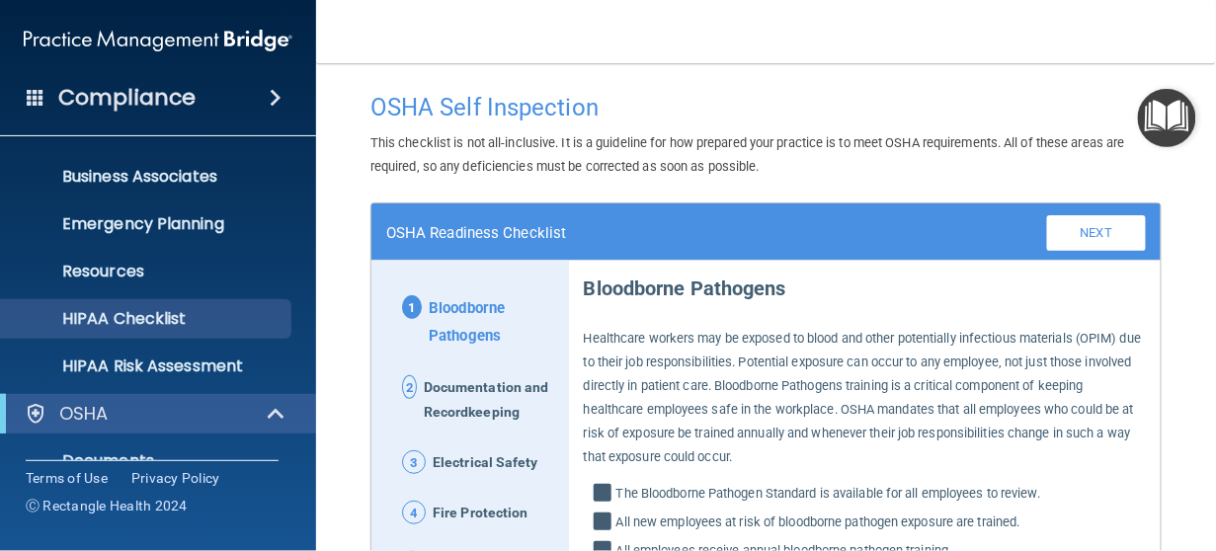
scroll to position [164, 0]
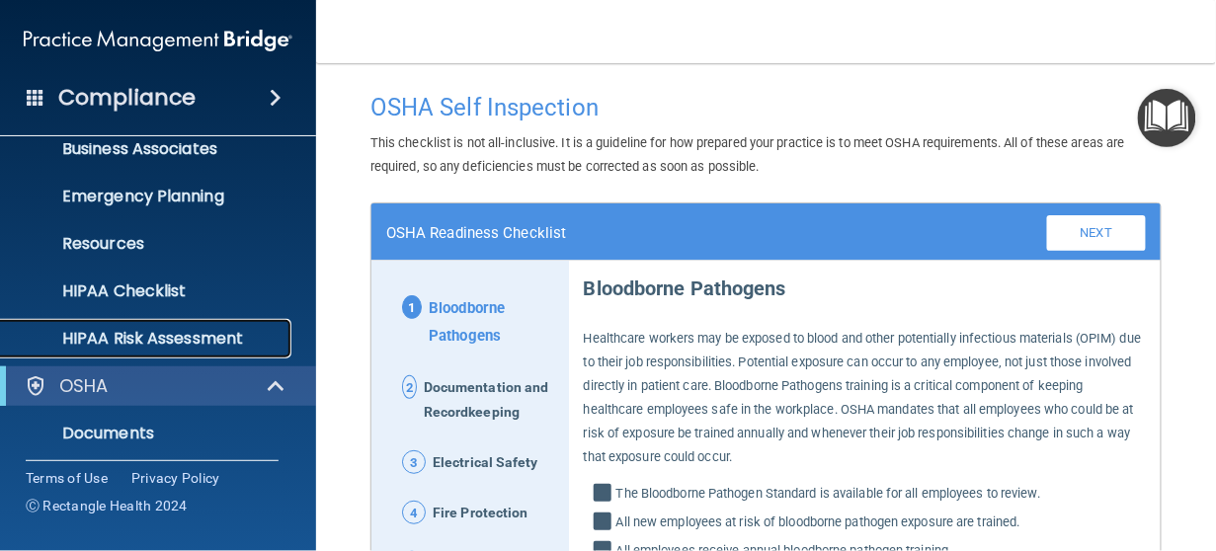
click at [213, 338] on p "HIPAA Risk Assessment" at bounding box center [148, 339] width 270 height 20
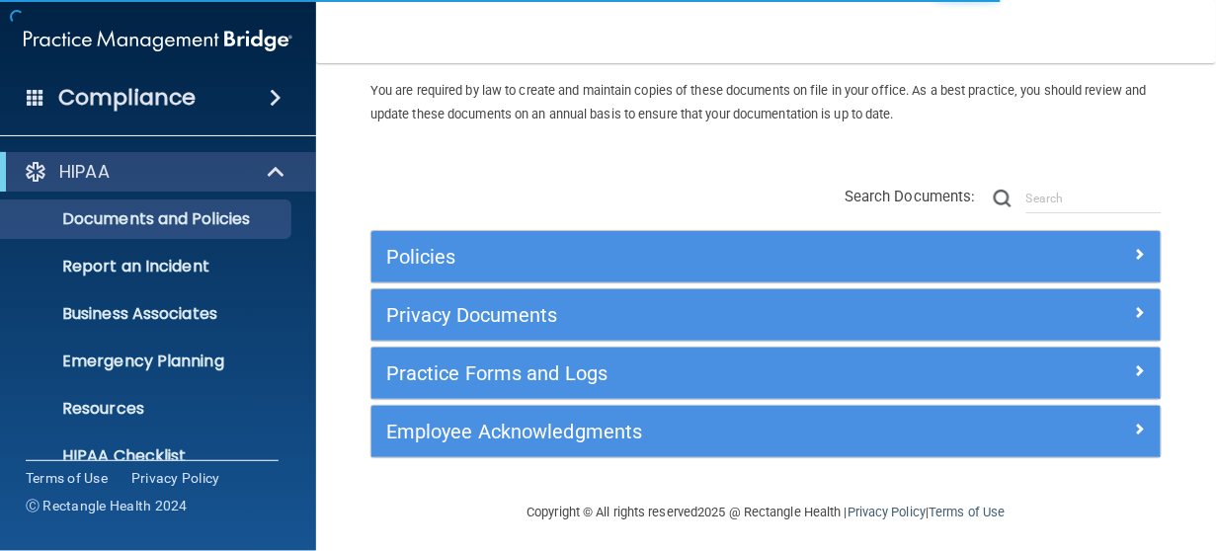
scroll to position [78, 0]
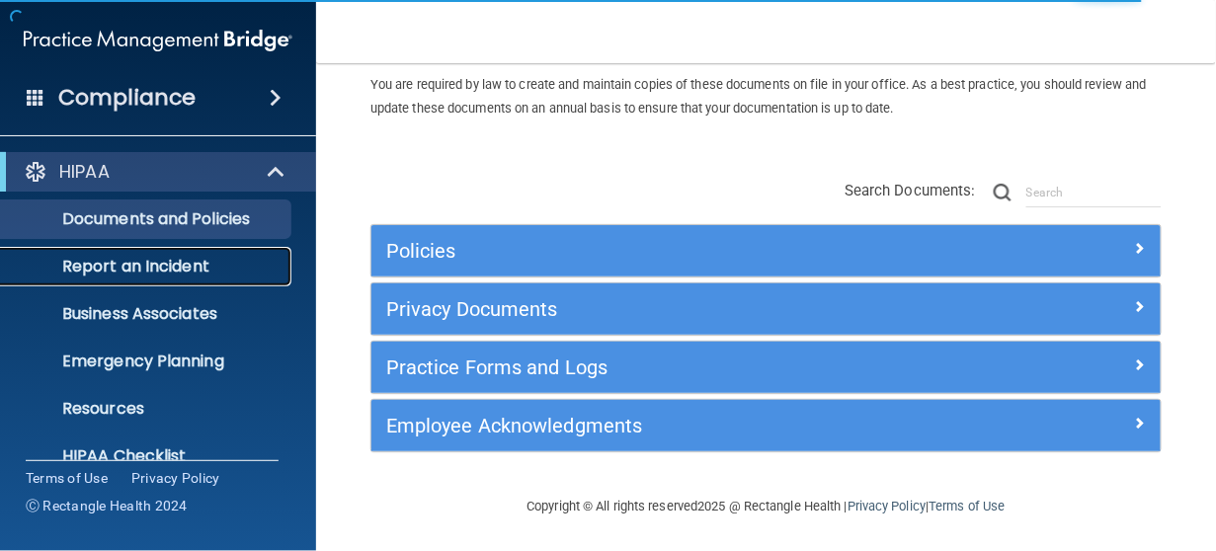
click at [147, 274] on p "Report an Incident" at bounding box center [148, 267] width 270 height 20
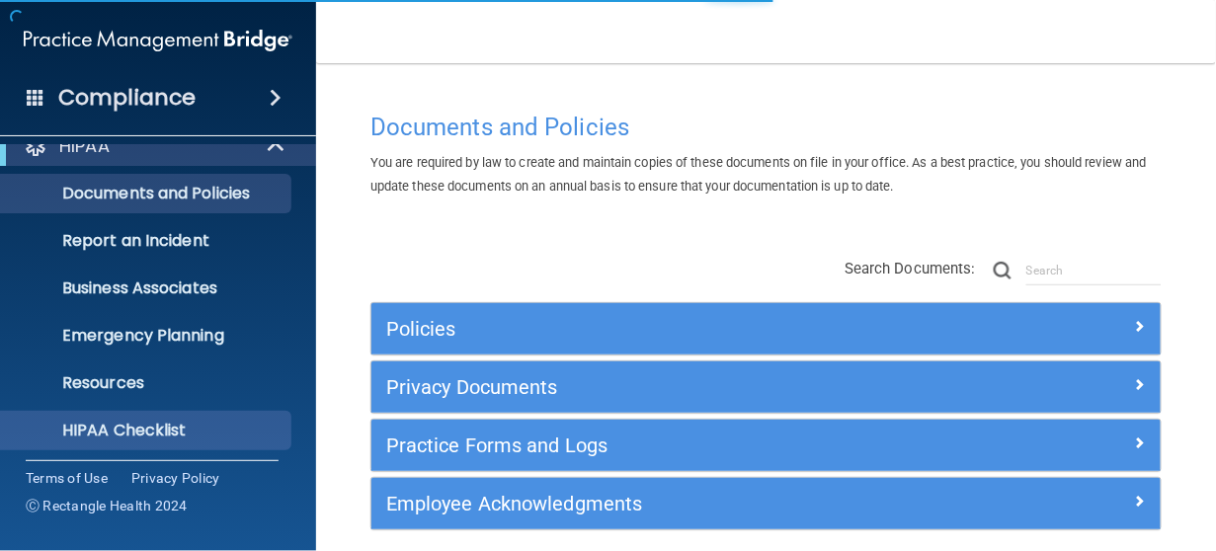
scroll to position [99, 0]
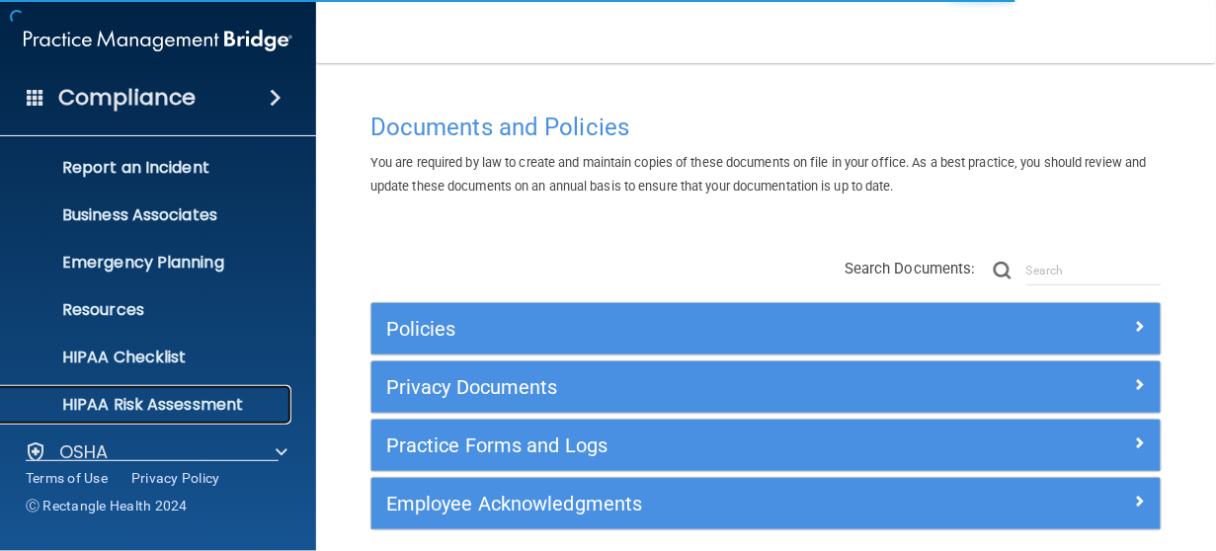
click at [119, 404] on p "HIPAA Risk Assessment" at bounding box center [148, 405] width 270 height 20
